Goal: Find specific page/section: Find specific page/section

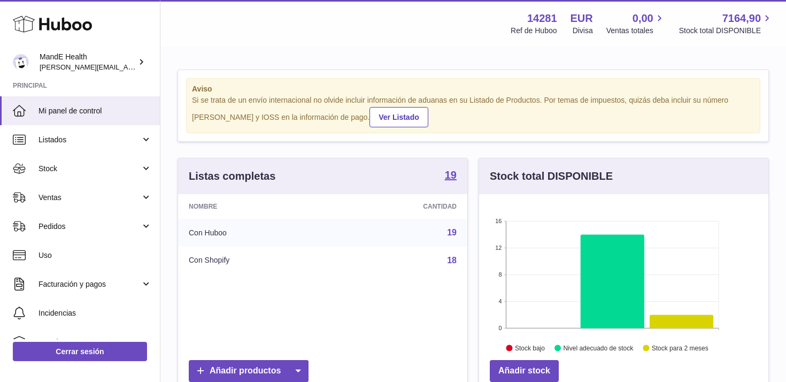
scroll to position [167, 289]
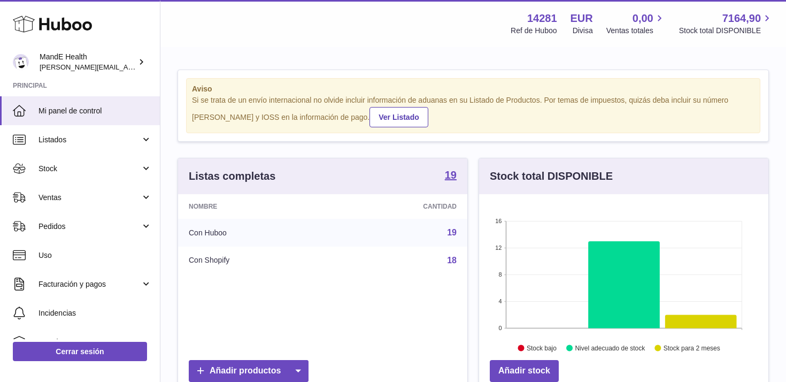
scroll to position [167, 289]
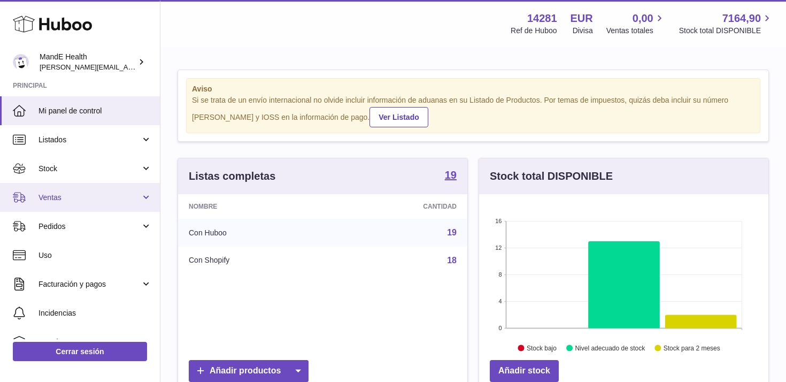
click at [76, 200] on span "Ventas" at bounding box center [89, 197] width 102 height 10
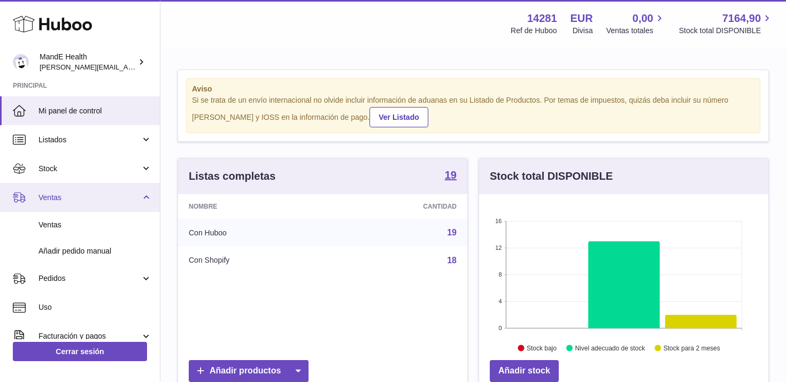
click at [71, 205] on link "Ventas" at bounding box center [80, 197] width 160 height 29
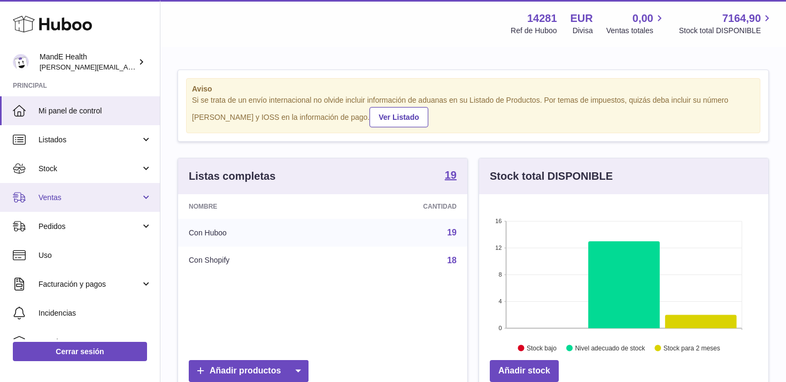
click at [68, 202] on link "Ventas" at bounding box center [80, 197] width 160 height 29
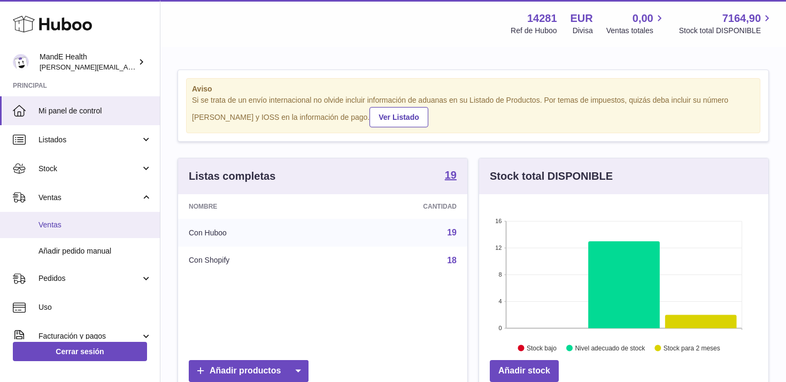
click at [64, 227] on span "Ventas" at bounding box center [94, 225] width 113 height 10
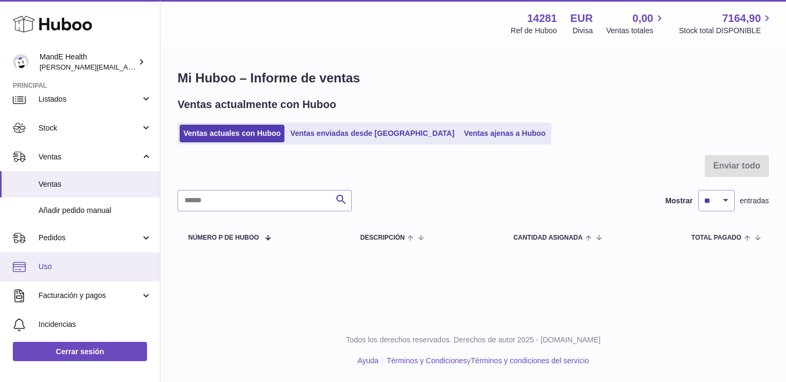
scroll to position [50, 0]
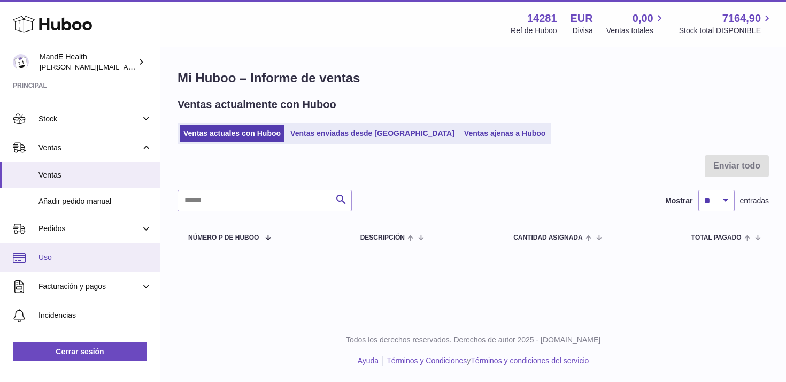
click at [62, 261] on span "Uso" at bounding box center [94, 257] width 113 height 10
